Goal: Task Accomplishment & Management: Manage account settings

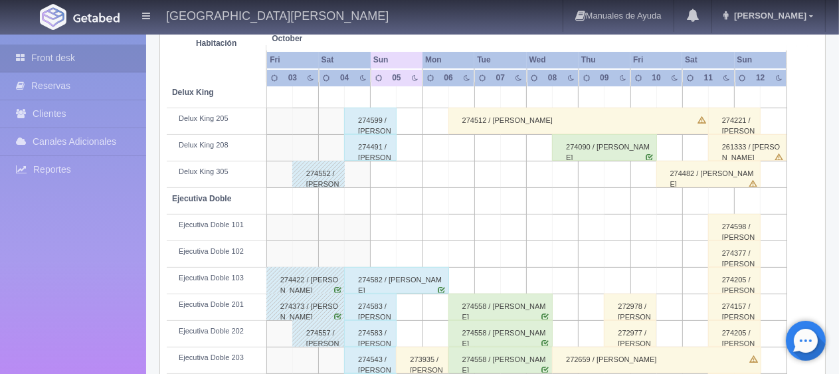
scroll to position [266, 0]
click at [378, 161] on td at bounding box center [384, 174] width 26 height 27
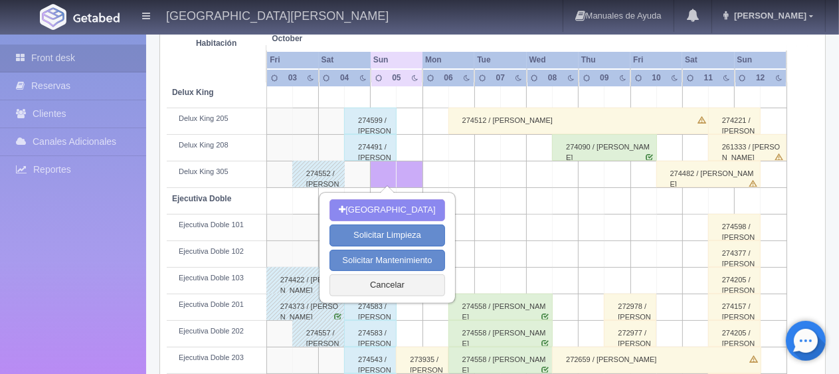
click at [492, 209] on td at bounding box center [487, 201] width 26 height 27
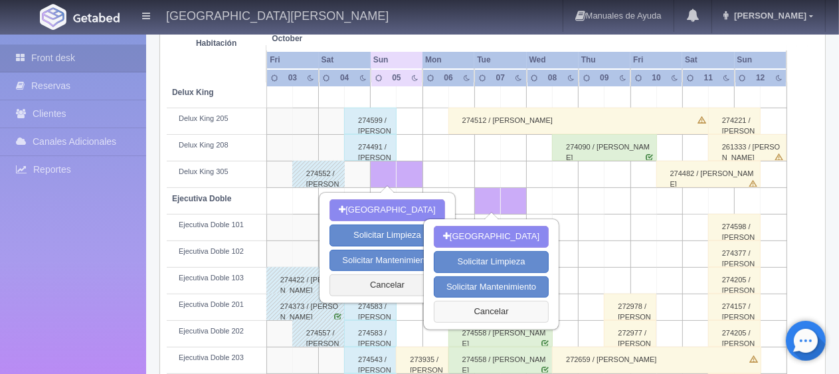
click at [466, 310] on button "Cancelar" at bounding box center [491, 312] width 115 height 22
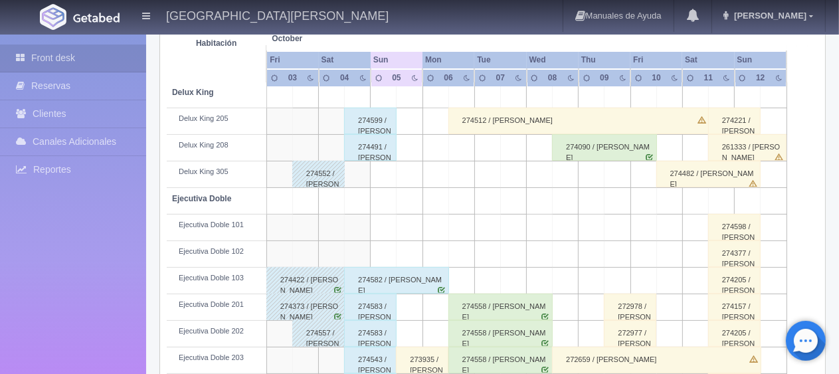
click at [380, 155] on div "274491 / [PERSON_NAME]" at bounding box center [370, 147] width 52 height 27
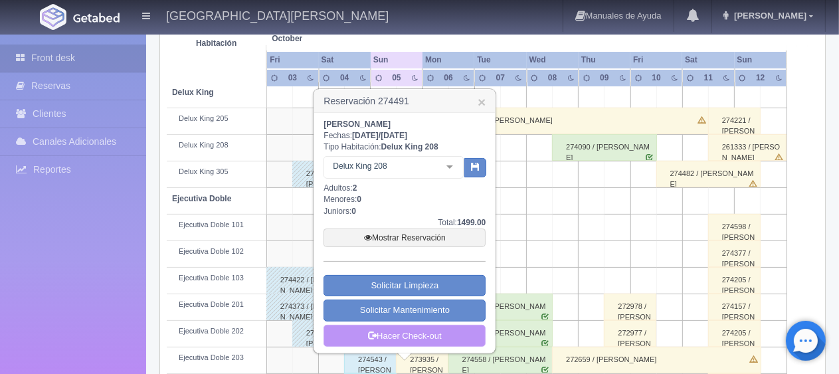
click at [393, 336] on link "Hacer Check-out" at bounding box center [405, 336] width 162 height 23
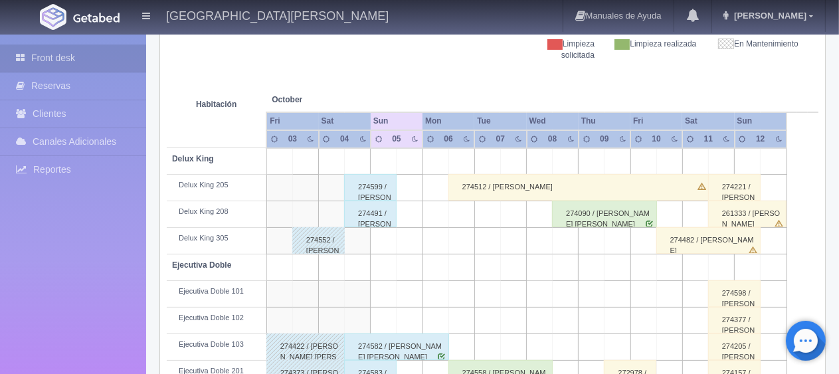
scroll to position [266, 0]
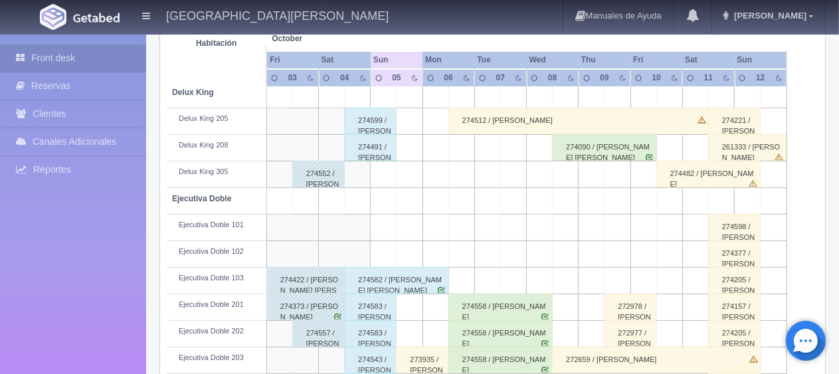
click at [399, 290] on div "274582 / [PERSON_NAME] [PERSON_NAME]" at bounding box center [396, 280] width 105 height 27
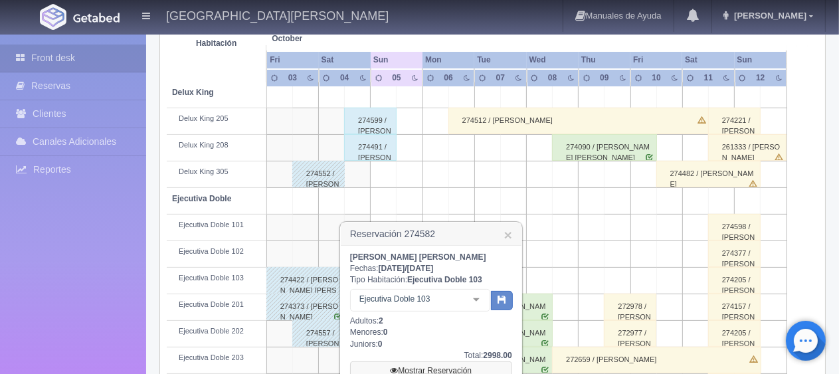
click at [420, 368] on link "Mostrar Reservación" at bounding box center [431, 370] width 162 height 19
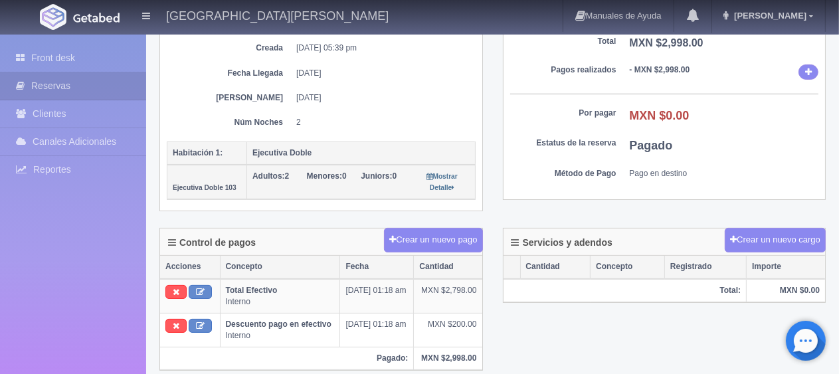
scroll to position [266, 0]
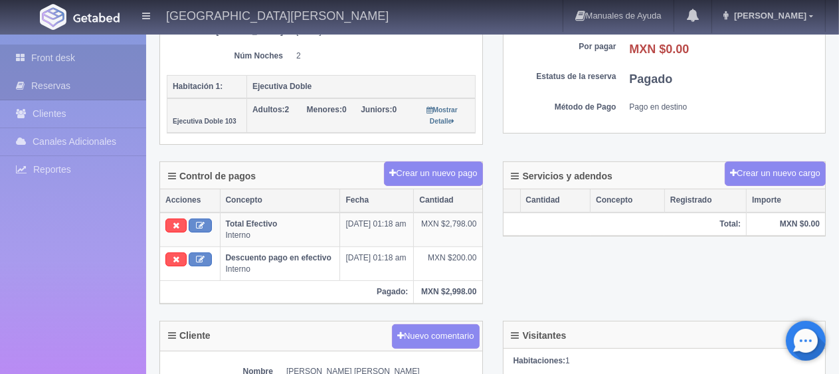
click at [69, 60] on link "Front desk" at bounding box center [73, 58] width 146 height 27
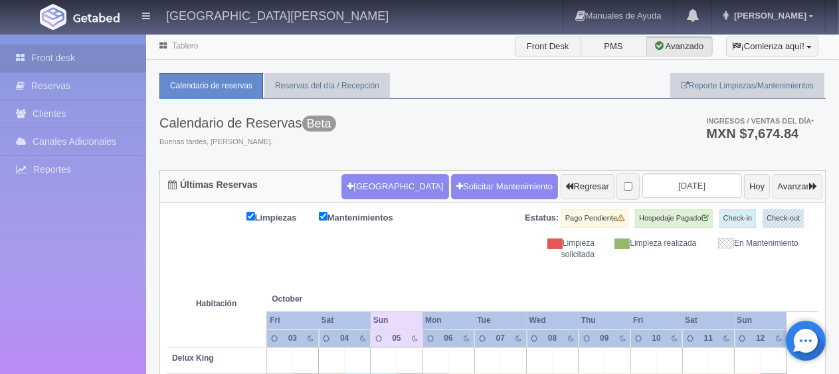
scroll to position [199, 0]
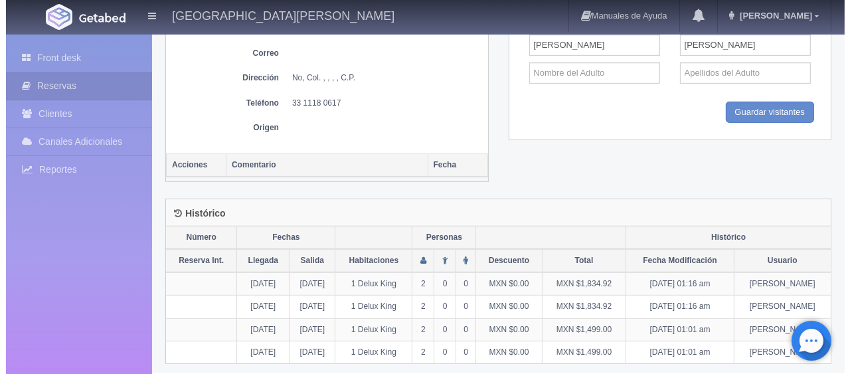
scroll to position [326, 0]
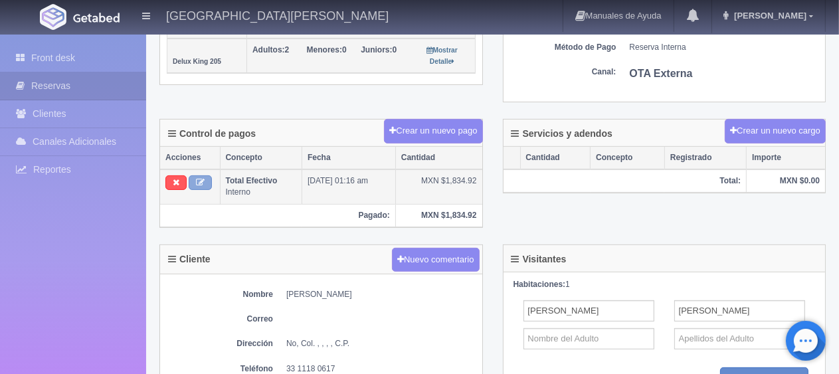
click at [208, 183] on button at bounding box center [200, 182] width 23 height 15
type input "Total Efectivo"
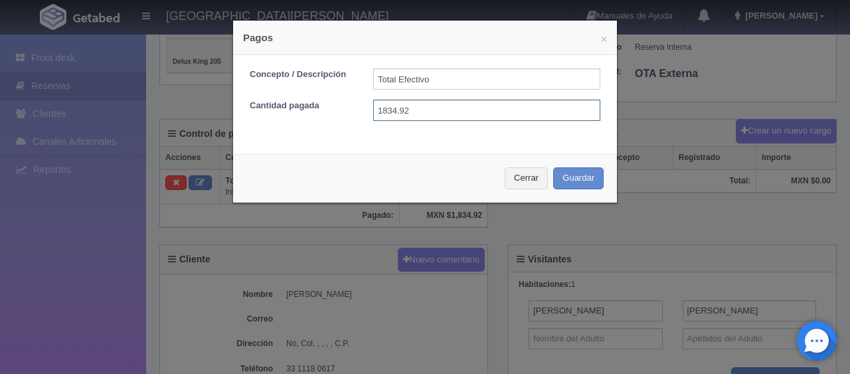
click at [382, 108] on input "1834.92" at bounding box center [486, 110] width 227 height 21
type input "1734.92"
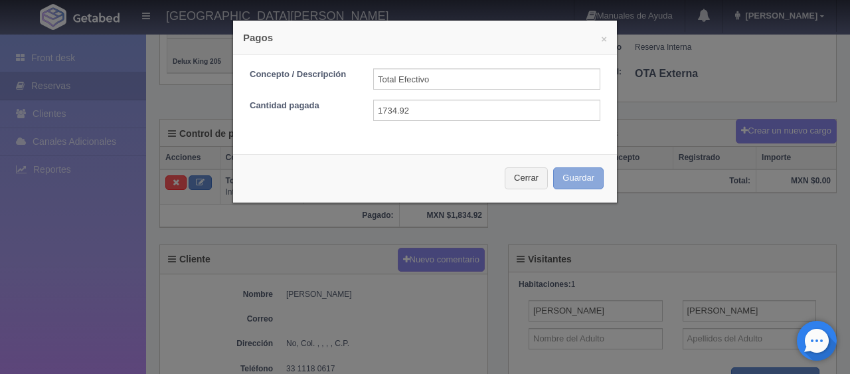
click at [578, 177] on button "Guardar" at bounding box center [578, 178] width 50 height 22
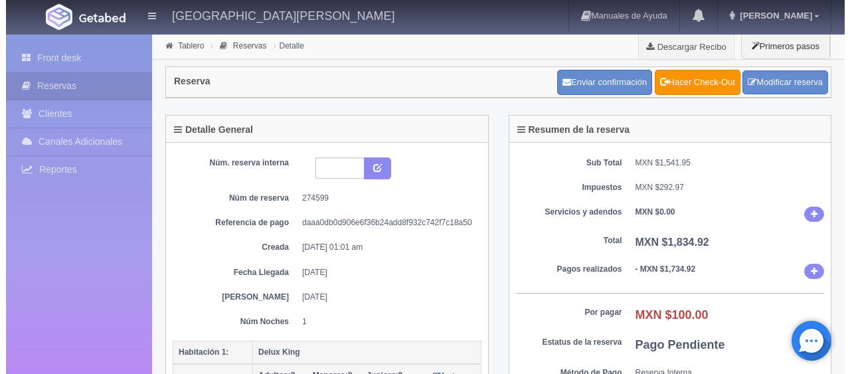
scroll to position [326, 0]
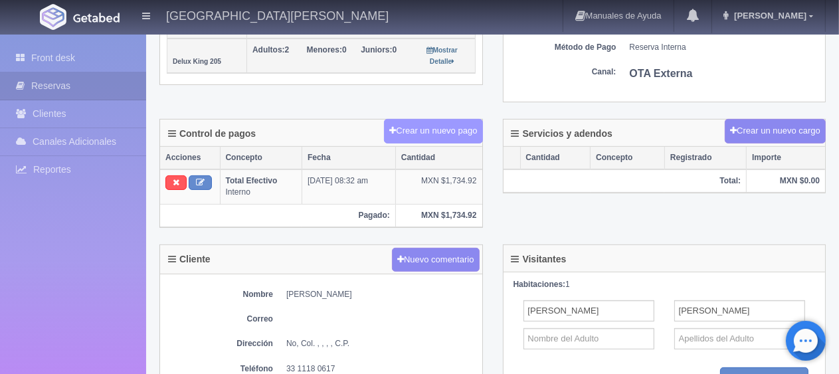
click at [413, 122] on button "Crear un nuevo pago" at bounding box center [433, 131] width 98 height 25
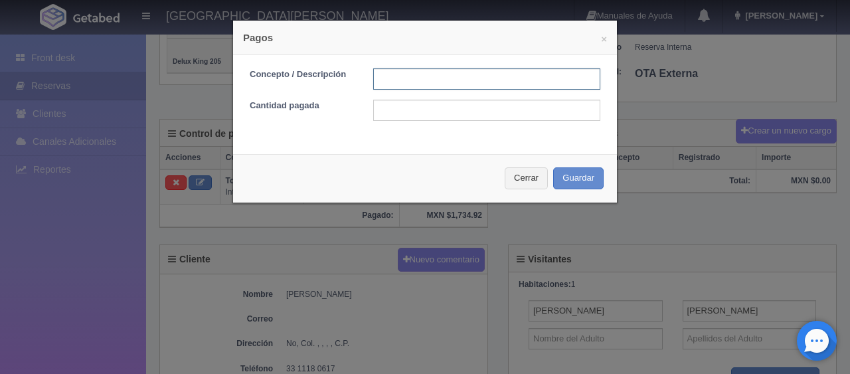
click at [375, 70] on input "text" at bounding box center [486, 78] width 227 height 21
type input "Descuento"
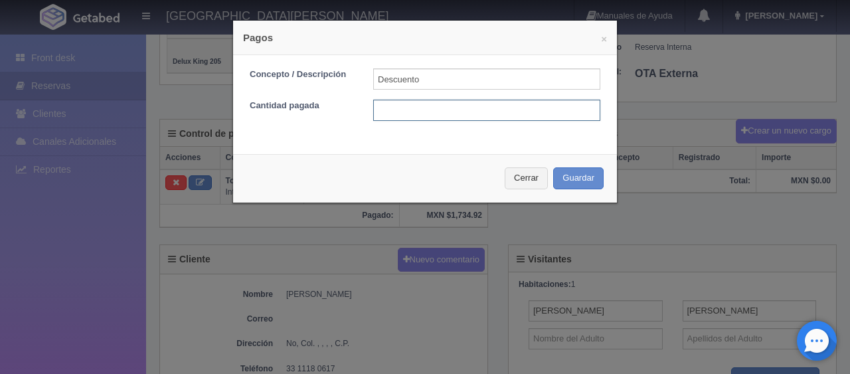
click at [409, 119] on input "text" at bounding box center [486, 110] width 227 height 21
type input "100"
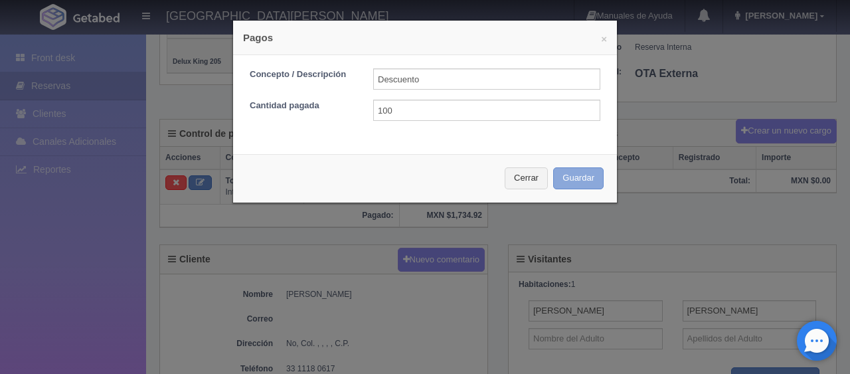
click at [563, 178] on button "Guardar" at bounding box center [578, 178] width 50 height 22
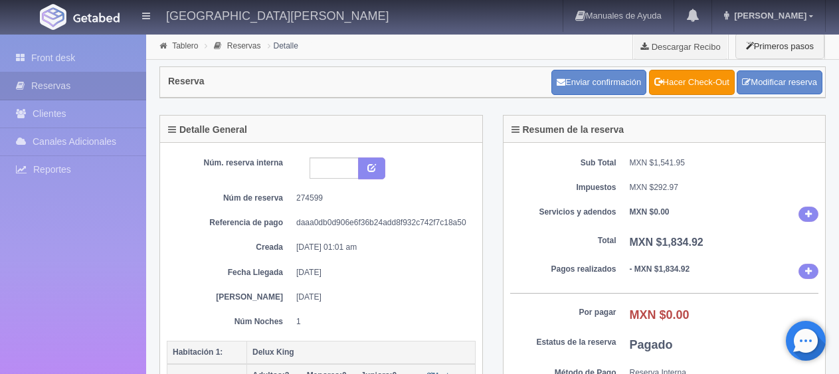
scroll to position [60, 0]
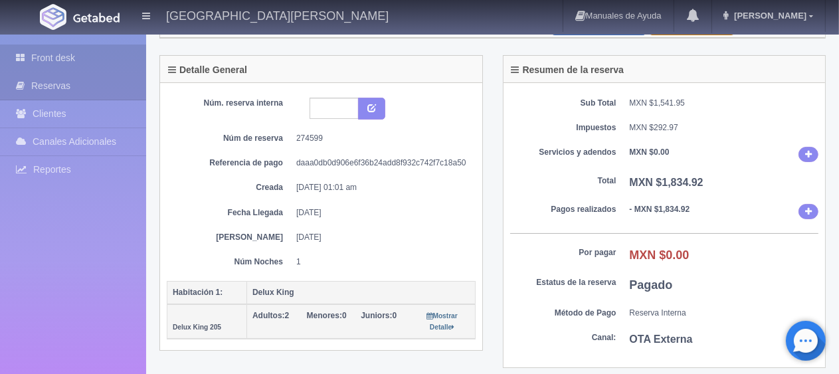
click at [114, 60] on link "Front desk" at bounding box center [73, 58] width 146 height 27
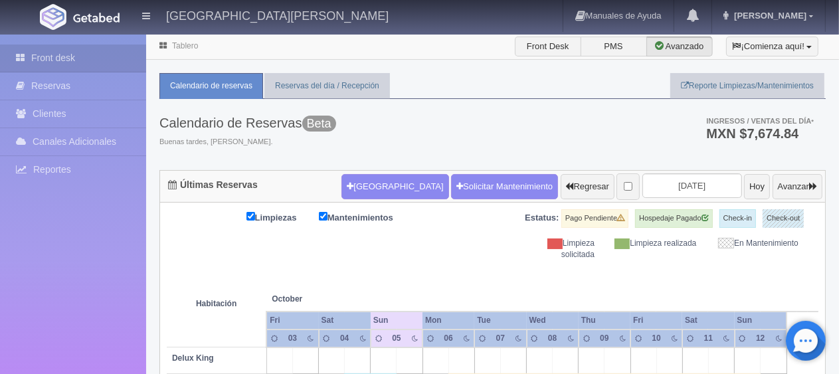
scroll to position [199, 0]
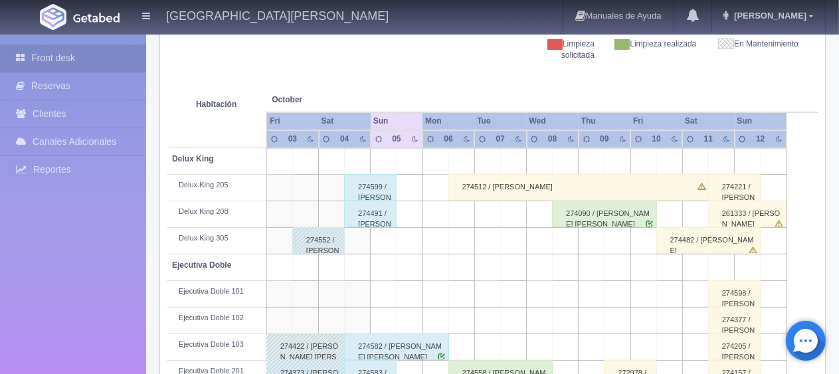
click at [369, 217] on div "274491 / [PERSON_NAME]" at bounding box center [370, 214] width 52 height 27
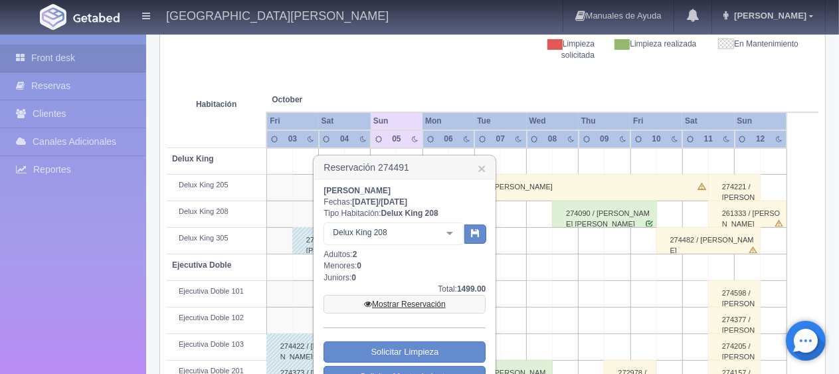
click at [393, 304] on link "Mostrar Reservación" at bounding box center [405, 304] width 162 height 19
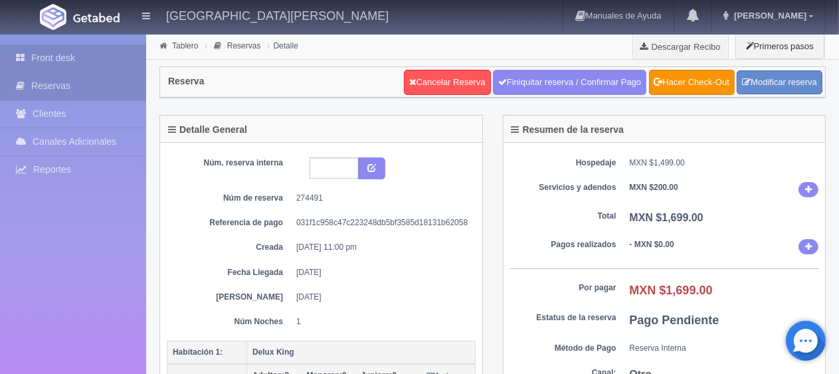
click at [124, 60] on link "Front desk" at bounding box center [73, 58] width 146 height 27
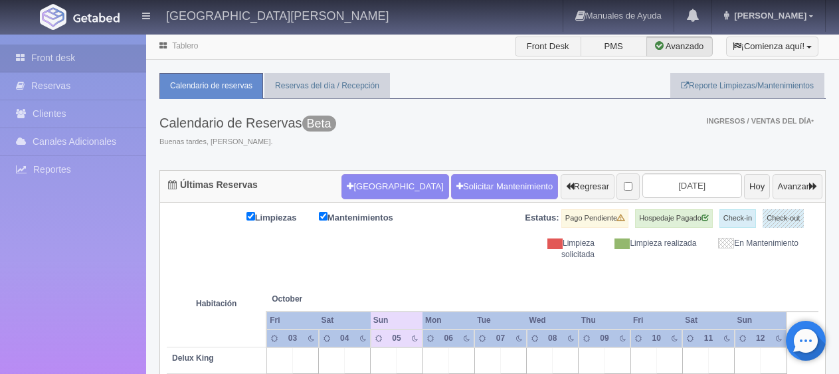
click at [359, 137] on div "Calendario de Reservas Beta Buenas tardes, Jessica. Ingresos / Ventas del día *" at bounding box center [492, 134] width 666 height 71
click at [359, 142] on div "Calendario de Reservas Beta Buenas tardes, Jessica. Ingresos / Ventas del día *" at bounding box center [492, 134] width 666 height 71
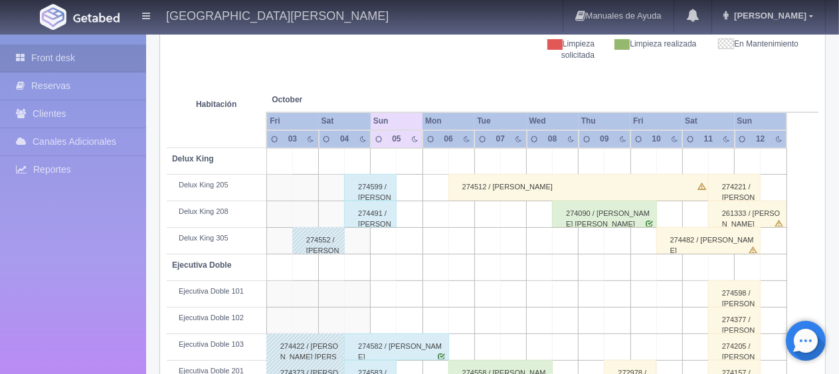
scroll to position [399, 0]
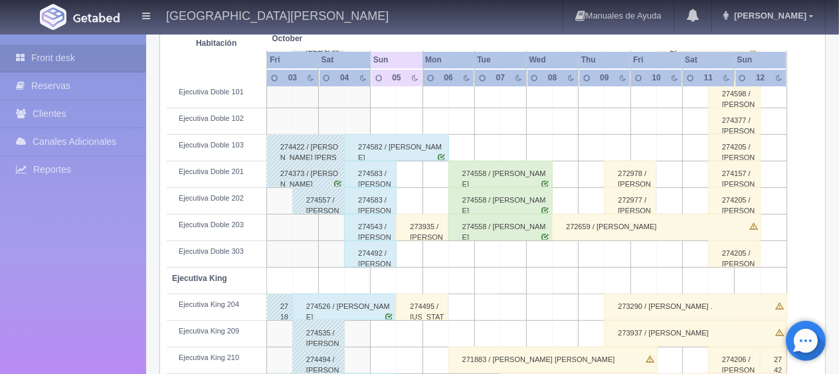
click at [422, 236] on div "273935 / Rosenda Moreno" at bounding box center [422, 227] width 52 height 27
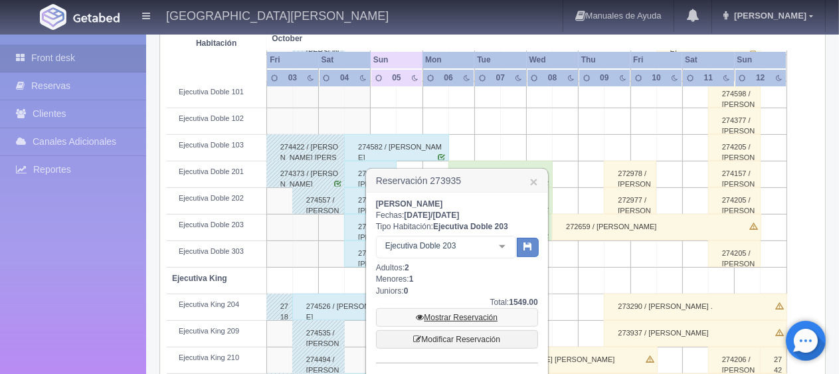
click at [458, 314] on link "Mostrar Reservación" at bounding box center [457, 317] width 162 height 19
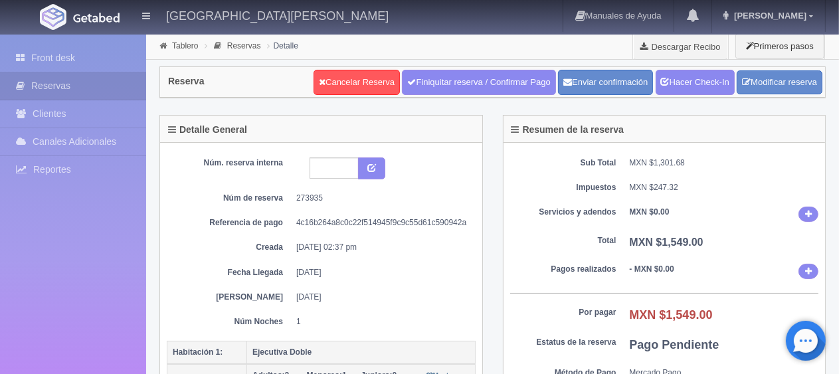
scroll to position [133, 0]
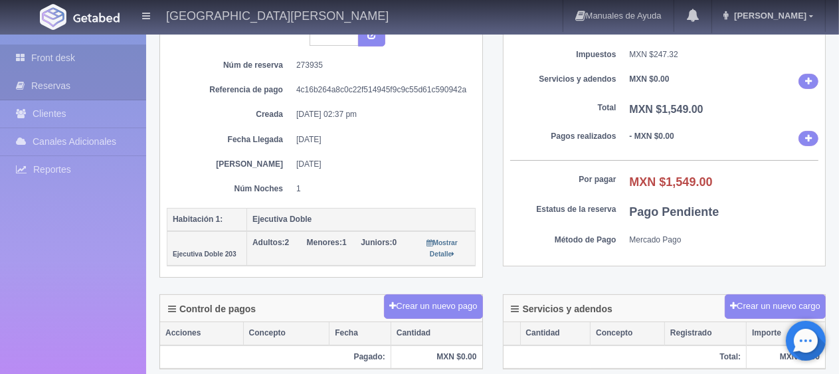
click at [84, 60] on link "Front desk" at bounding box center [73, 58] width 146 height 27
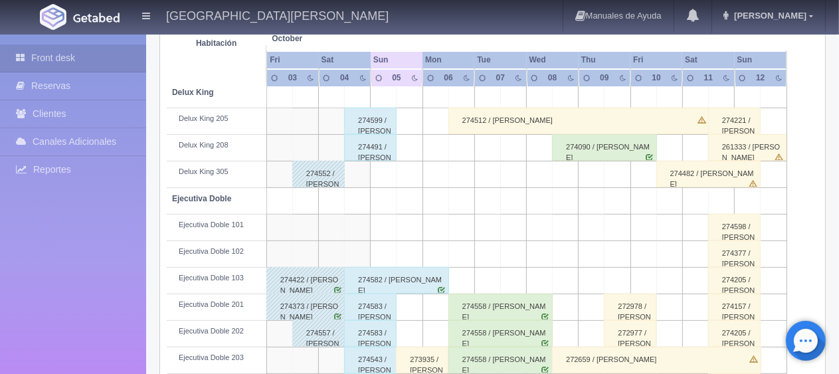
scroll to position [531, 0]
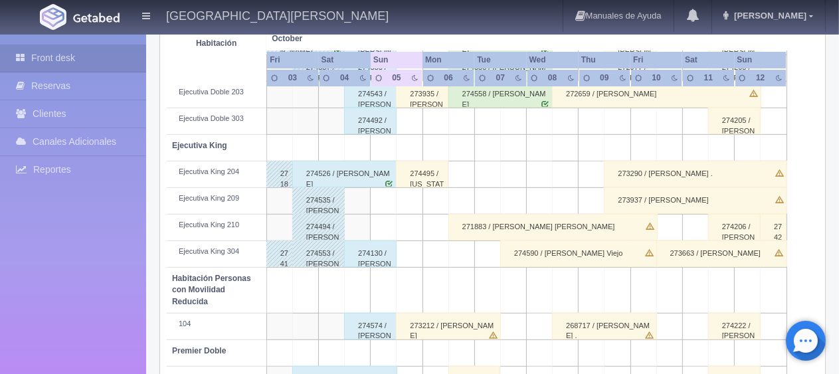
click at [423, 193] on td at bounding box center [435, 201] width 26 height 27
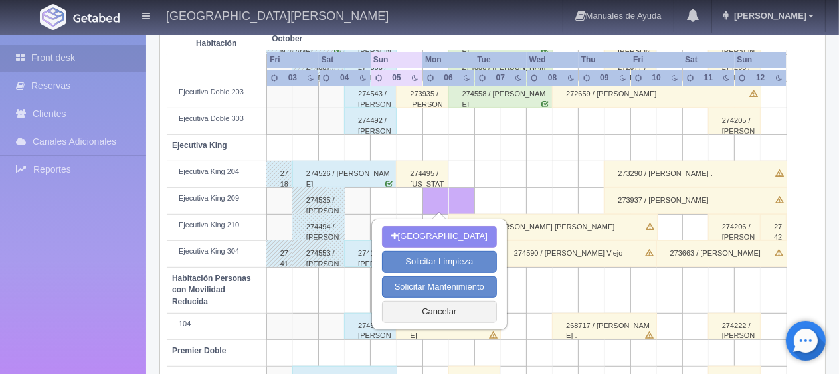
click at [422, 182] on div "274495 / Virginia Gutiérrez ." at bounding box center [422, 174] width 52 height 27
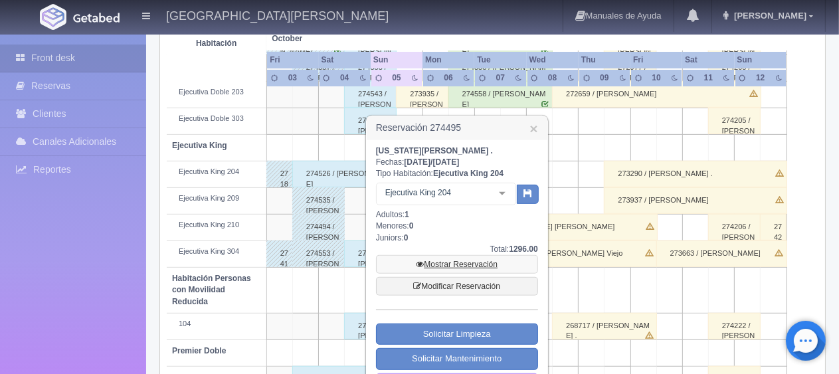
click at [439, 262] on link "Mostrar Reservación" at bounding box center [457, 264] width 162 height 19
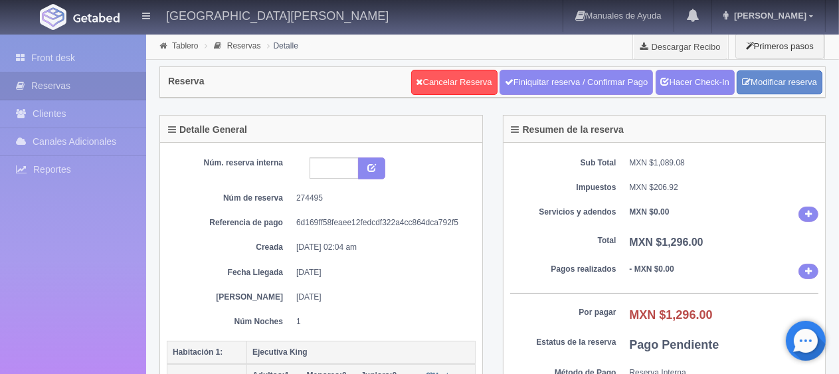
scroll to position [133, 0]
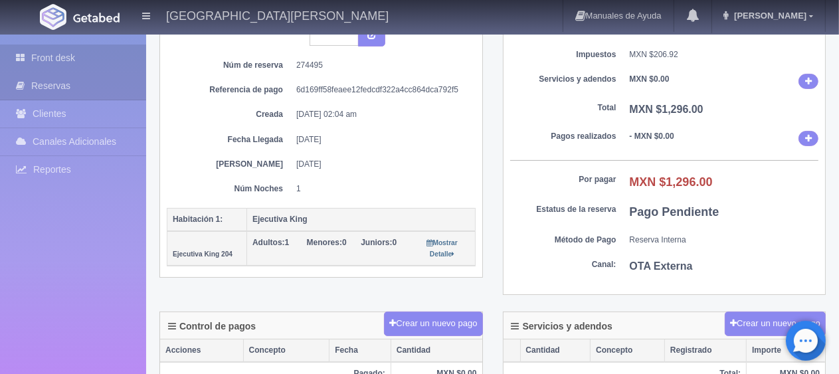
click at [67, 57] on link "Front desk" at bounding box center [73, 58] width 146 height 27
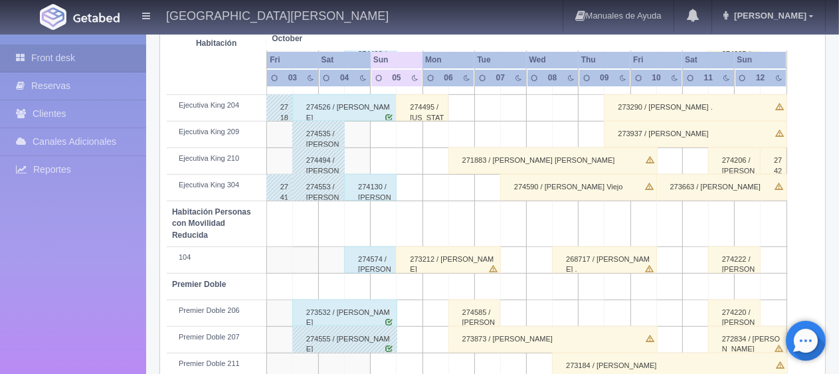
scroll to position [708, 0]
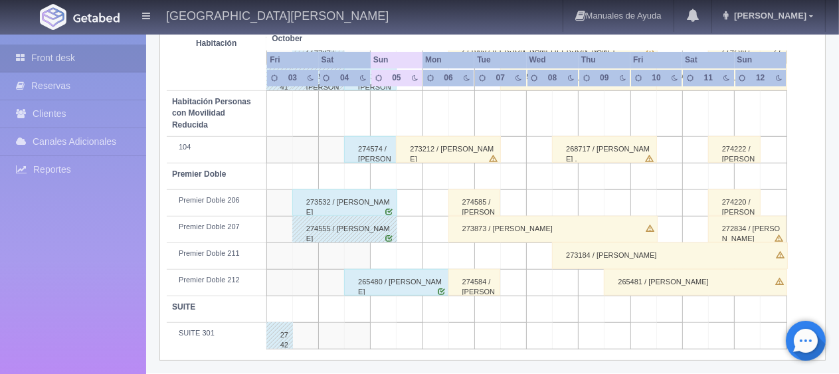
click at [407, 154] on div "273212 / David Bautista" at bounding box center [448, 149] width 105 height 27
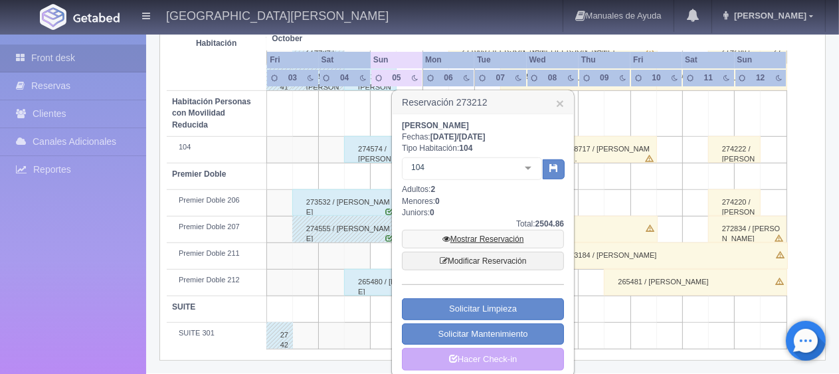
click at [452, 234] on link "Mostrar Reservación" at bounding box center [483, 239] width 162 height 19
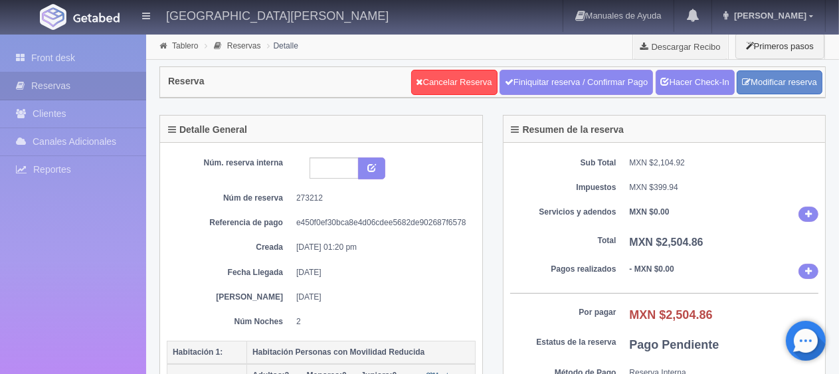
scroll to position [66, 0]
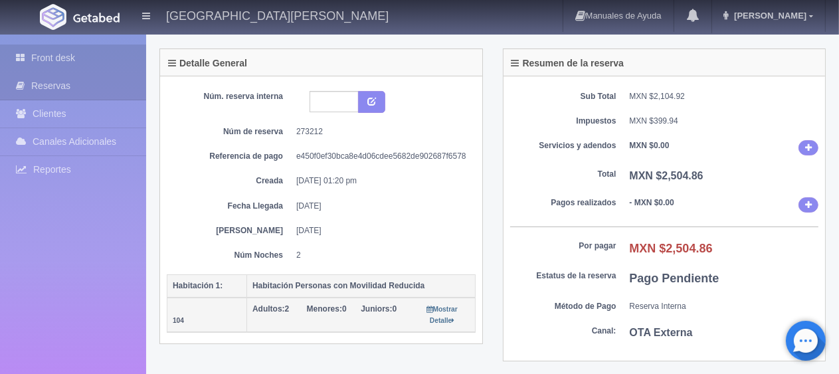
click at [92, 58] on link "Front desk" at bounding box center [73, 58] width 146 height 27
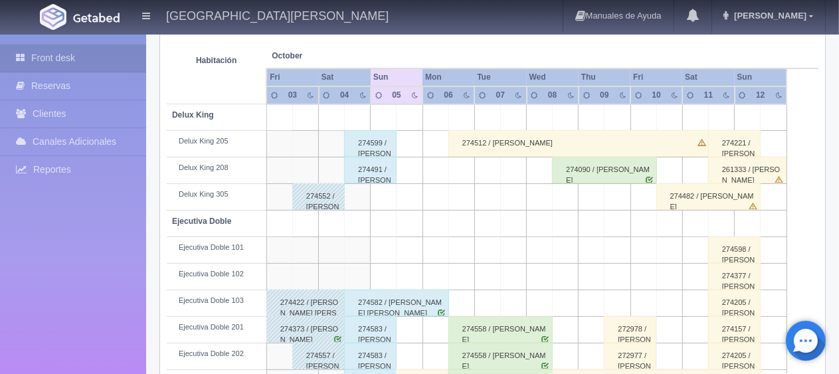
scroll to position [177, 0]
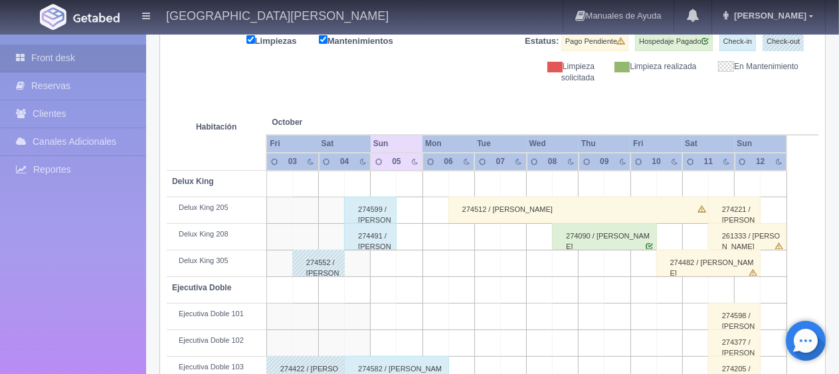
click at [362, 238] on div "274491 / [PERSON_NAME]" at bounding box center [370, 236] width 52 height 27
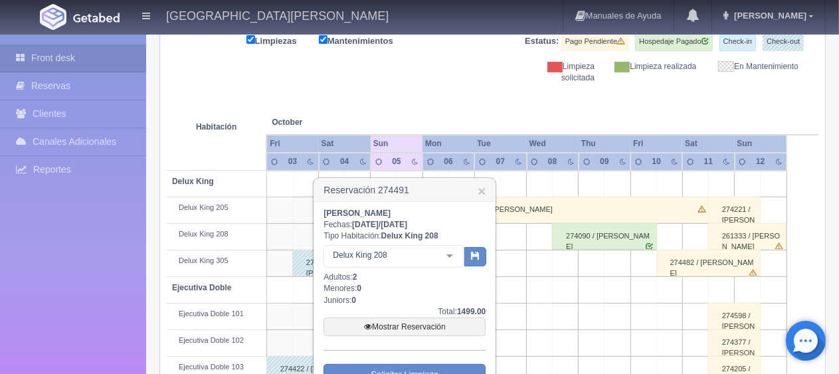
scroll to position [310, 0]
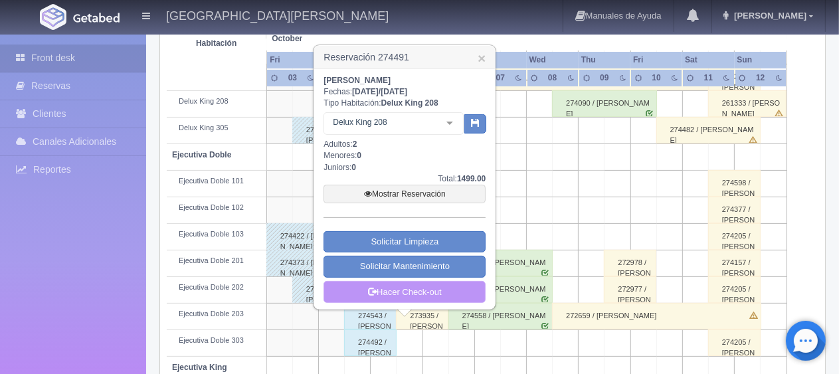
click at [397, 283] on link "Hacer Check-out" at bounding box center [405, 292] width 162 height 23
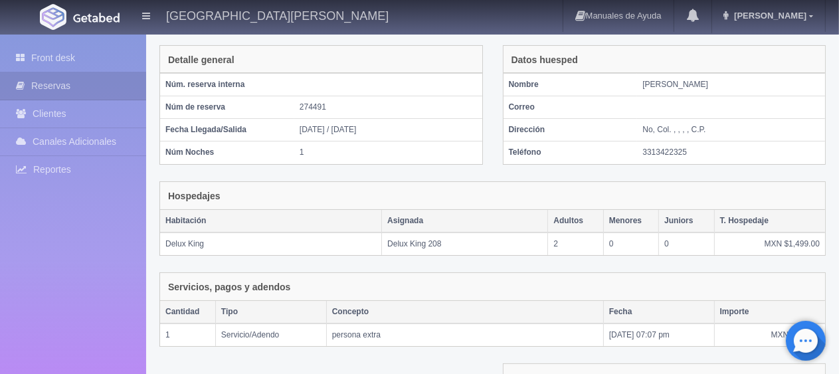
scroll to position [252, 0]
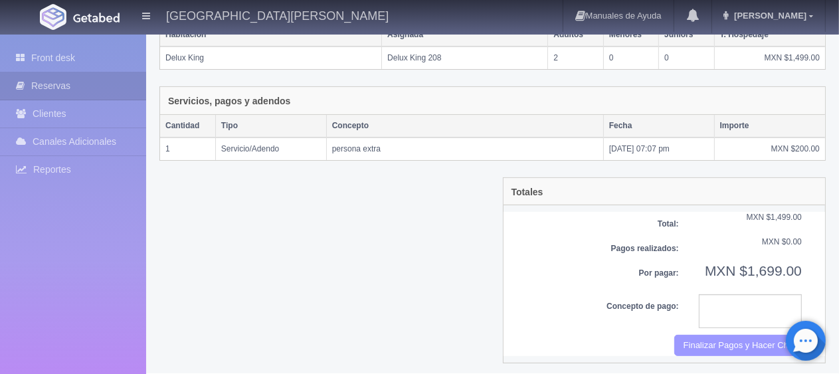
click at [715, 335] on button "Finalizar Pagos y Hacer Checkout" at bounding box center [738, 346] width 128 height 22
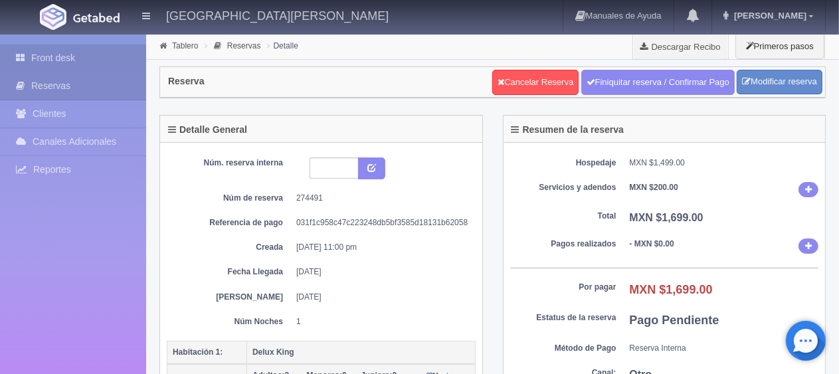
click at [81, 60] on link "Front desk" at bounding box center [73, 58] width 146 height 27
